Goal: Information Seeking & Learning: Check status

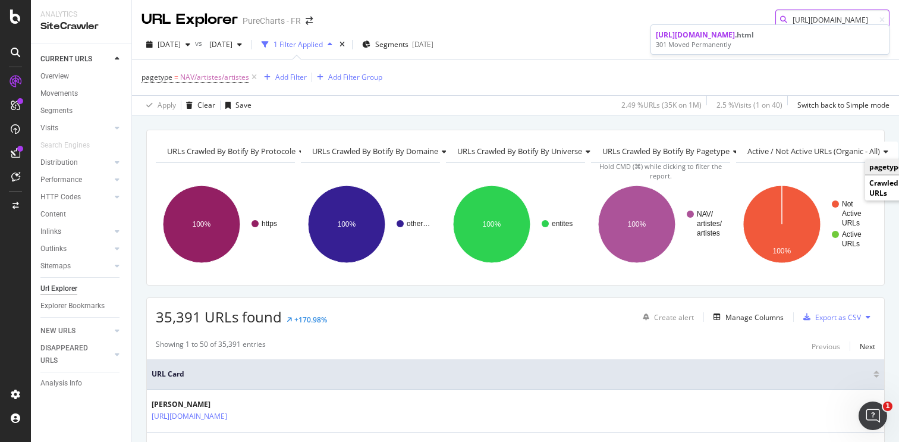
click at [815, 18] on input "https://refonte-ui-staging.qa.chartsinfrance.net/actualite/nouveautes-a-ecouter" at bounding box center [832, 20] width 114 height 21
type input "https://refonte-ui-staging.qa.chartsinfrance.net/actualite/nouveautes-a-ecouter…"
click at [564, 64] on div "pagetype = NAV/artistes/artistes Add Filter Add Filter Group" at bounding box center [516, 77] width 748 height 36
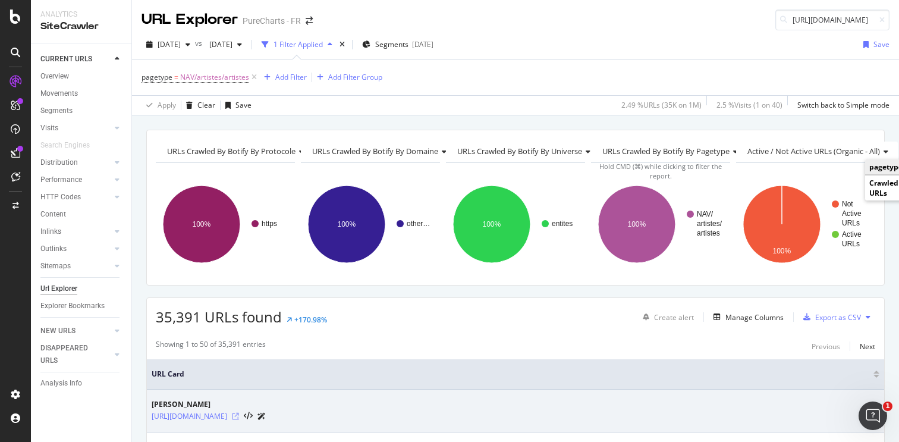
click at [239, 415] on icon at bounding box center [235, 416] width 7 height 7
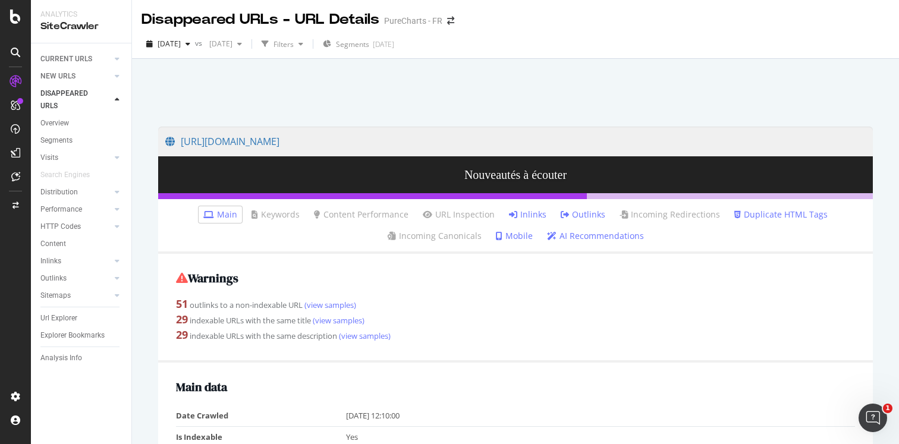
click at [538, 212] on link "Inlinks" at bounding box center [527, 215] width 37 height 12
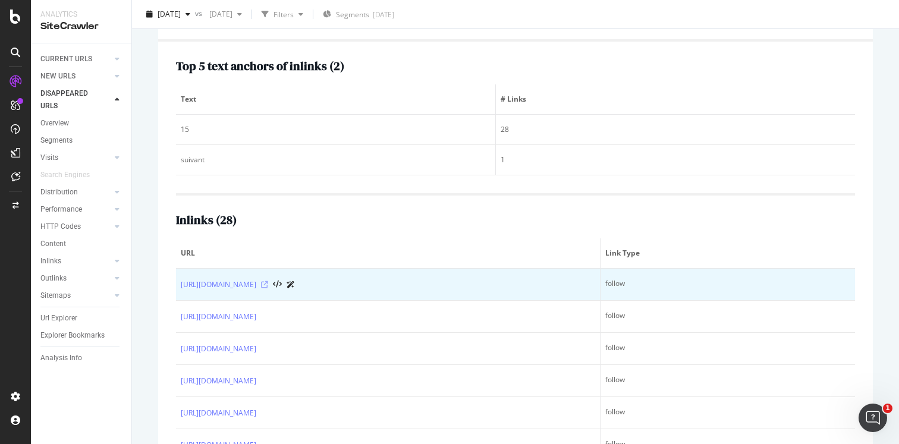
click at [268, 285] on icon at bounding box center [264, 284] width 7 height 7
